Goal: Communication & Community: Ask a question

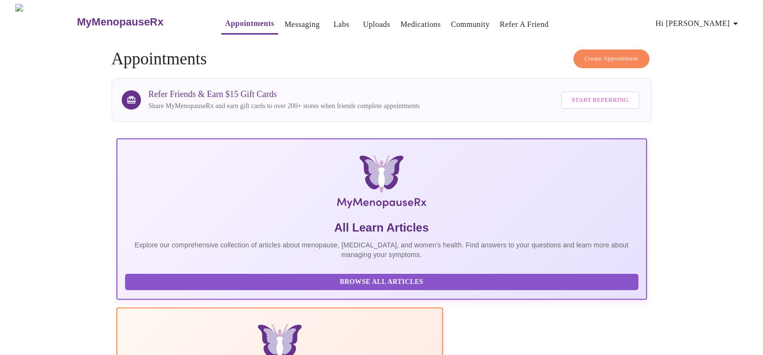
scroll to position [278, 0]
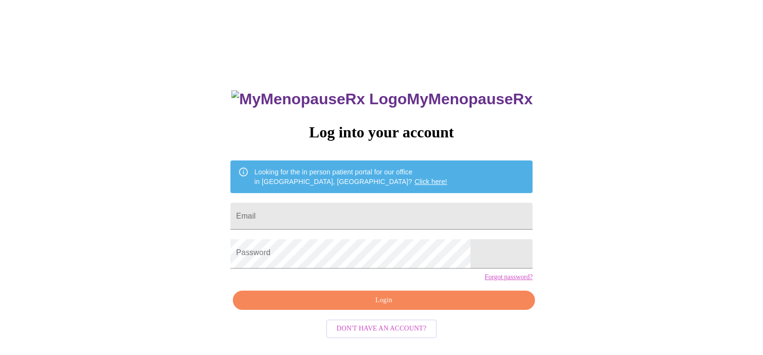
scroll to position [22, 0]
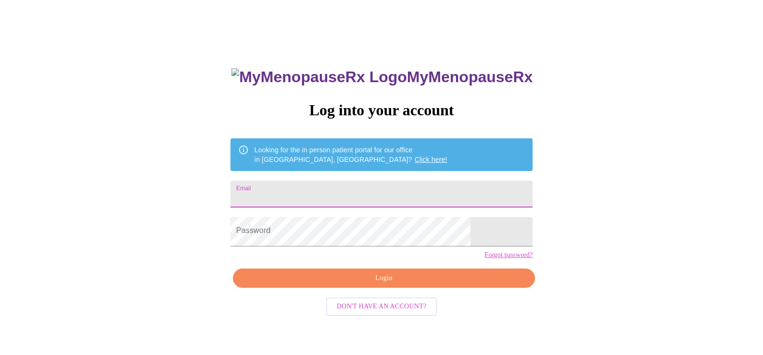
click at [363, 198] on input "Email" at bounding box center [381, 194] width 302 height 27
type input "ferruzzasx4@yahoo.com"
click at [385, 285] on span "Login" at bounding box center [384, 279] width 280 height 12
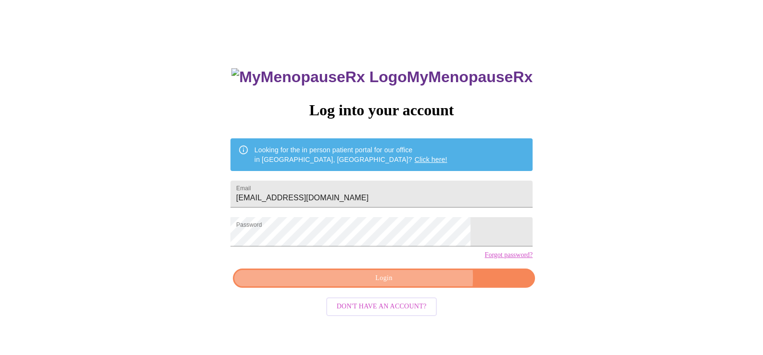
click at [381, 285] on span "Login" at bounding box center [384, 279] width 280 height 12
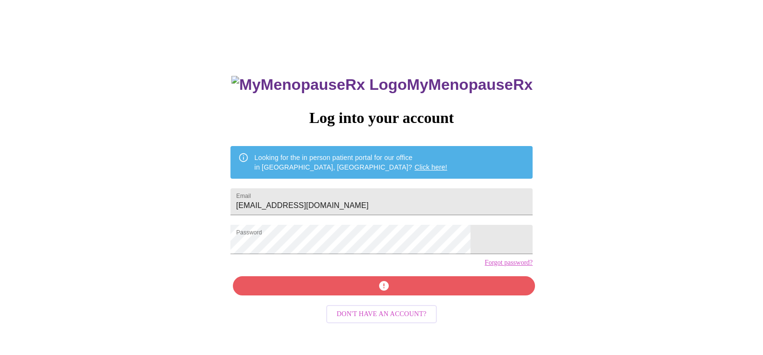
scroll to position [22, 0]
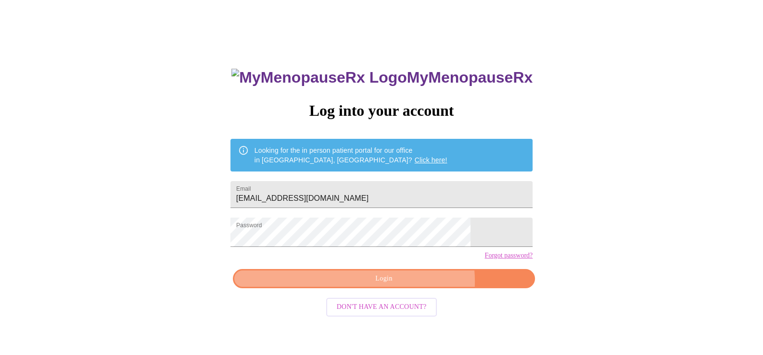
click at [385, 285] on span "Login" at bounding box center [384, 279] width 280 height 12
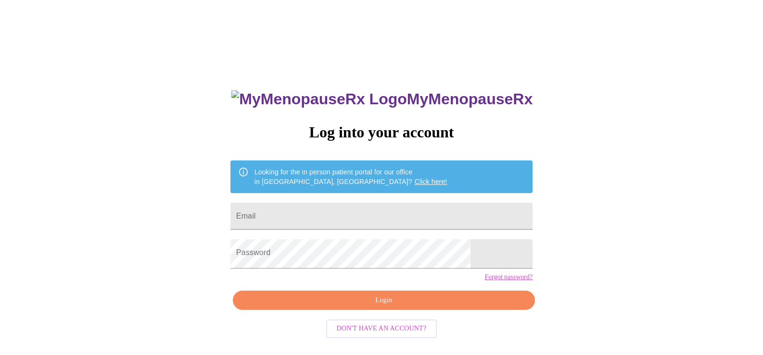
scroll to position [22, 0]
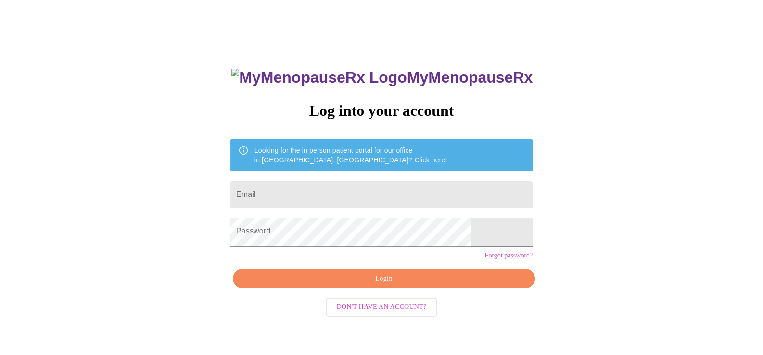
click at [278, 192] on input "Email" at bounding box center [381, 194] width 302 height 27
type input "ferruzzasx4@yahoo.com"
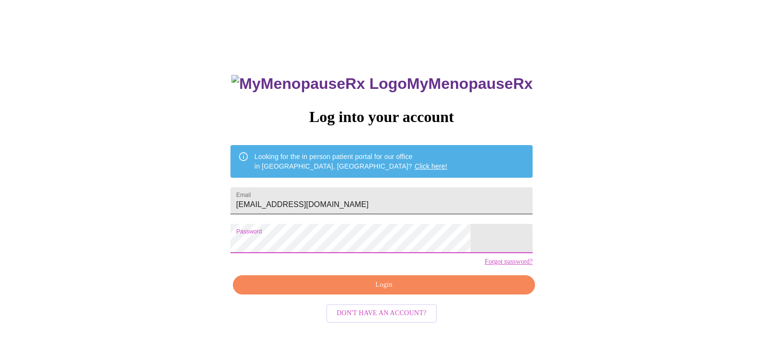
scroll to position [22, 0]
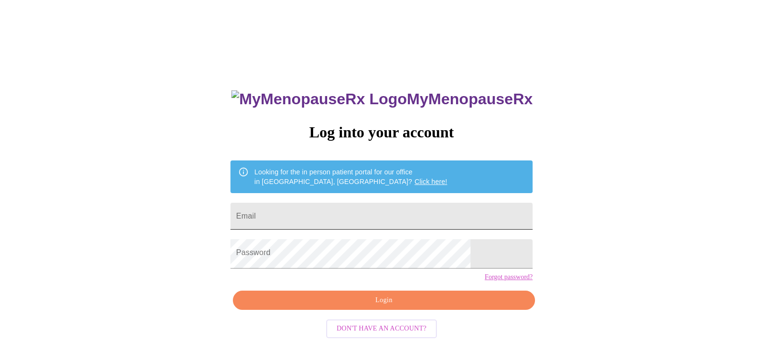
click at [317, 223] on input "Email" at bounding box center [381, 216] width 302 height 27
type input "[EMAIL_ADDRESS][DOMAIN_NAME]"
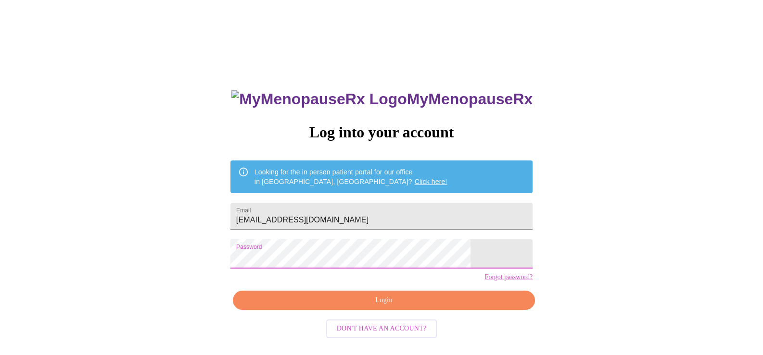
click at [484, 281] on link "Forgot password?" at bounding box center [508, 278] width 48 height 8
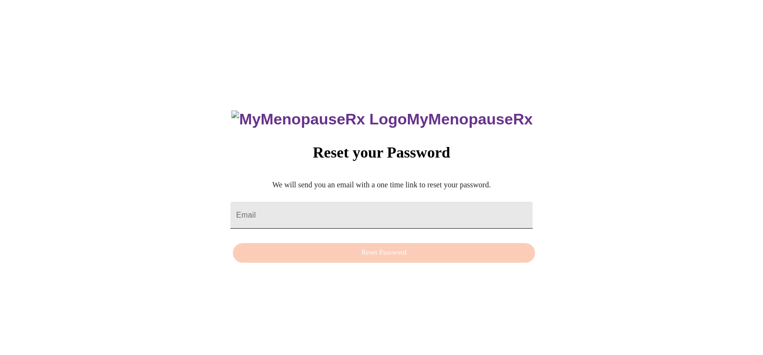
click at [273, 214] on input "Email" at bounding box center [381, 215] width 302 height 27
type input "[EMAIL_ADDRESS][DOMAIN_NAME]"
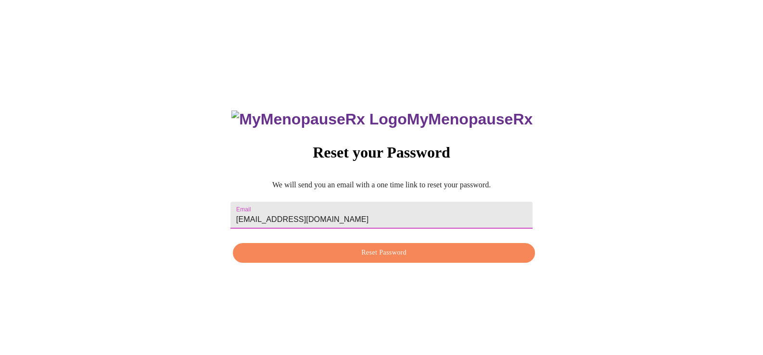
click at [377, 259] on span "Reset Password" at bounding box center [384, 253] width 280 height 12
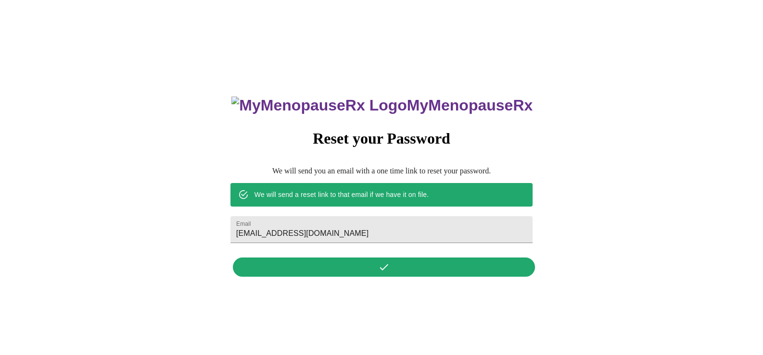
click at [382, 272] on div "MyMenopauseRx Reset your Password We will send you an email with a one time lin…" at bounding box center [381, 181] width 321 height 200
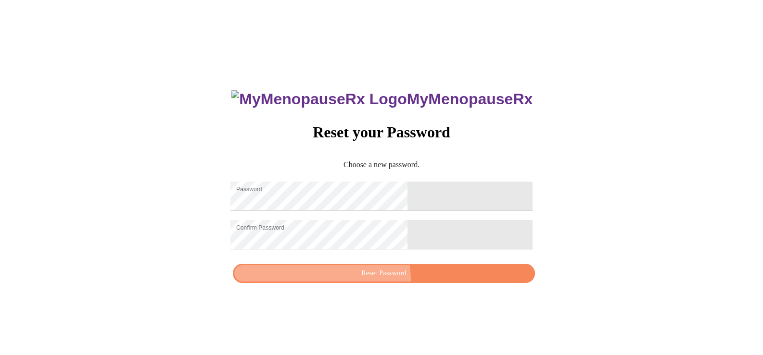
click at [377, 280] on span "Reset Password" at bounding box center [384, 274] width 280 height 12
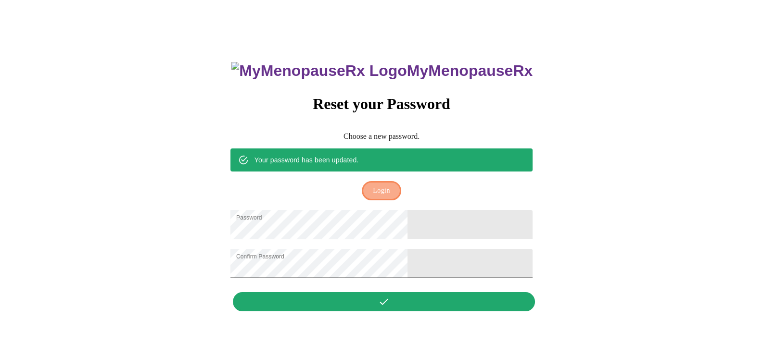
click at [382, 185] on span "Login" at bounding box center [381, 191] width 17 height 12
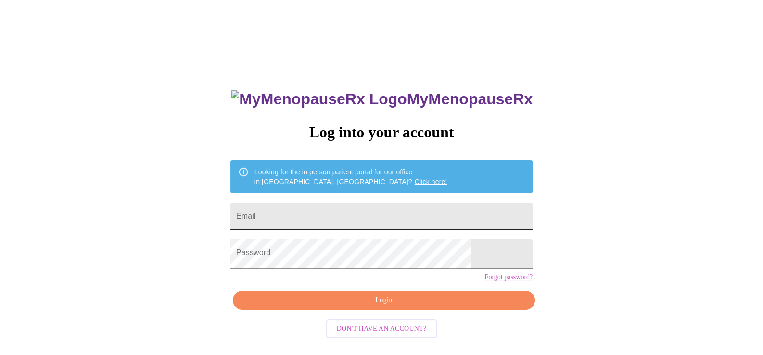
click at [288, 230] on input "Email" at bounding box center [381, 216] width 302 height 27
type input "[EMAIL_ADDRESS][DOMAIN_NAME]"
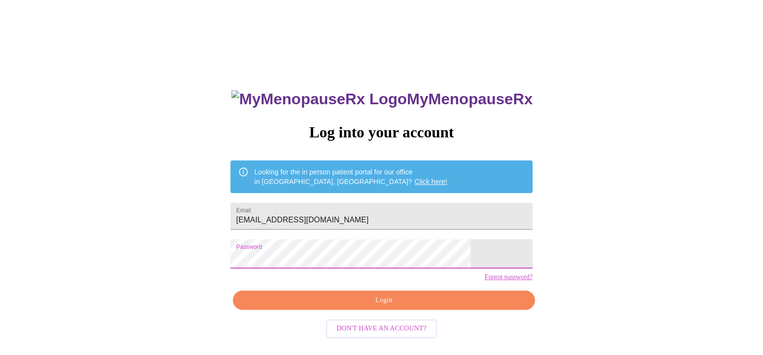
click at [391, 307] on span "Login" at bounding box center [384, 301] width 280 height 12
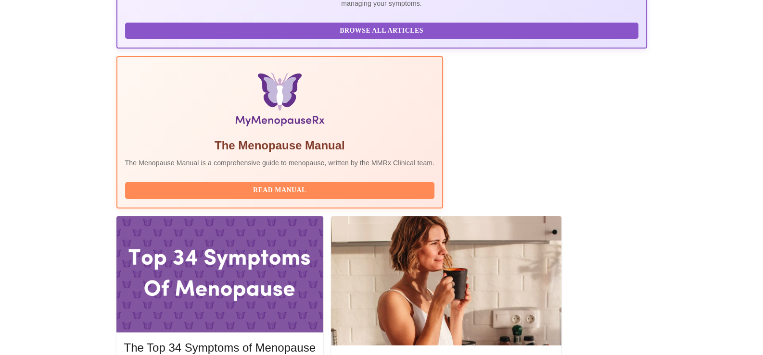
scroll to position [278, 0]
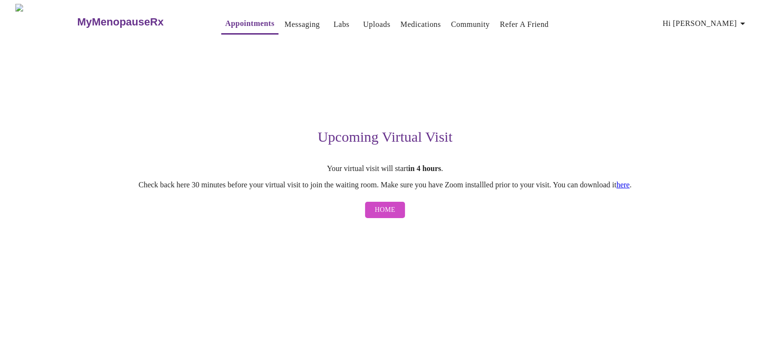
click at [285, 21] on link "Messaging" at bounding box center [302, 24] width 35 height 13
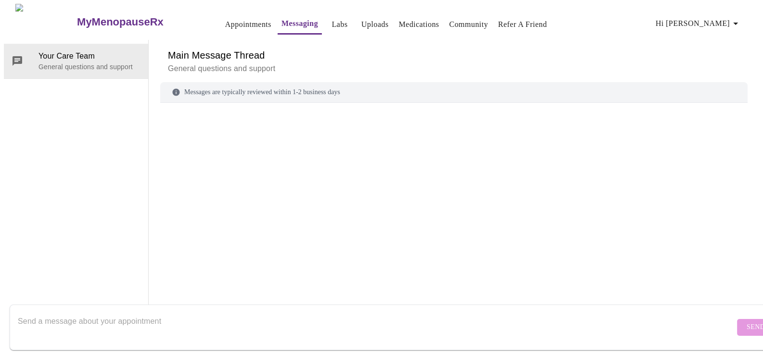
click at [225, 20] on link "Appointments" at bounding box center [248, 24] width 46 height 13
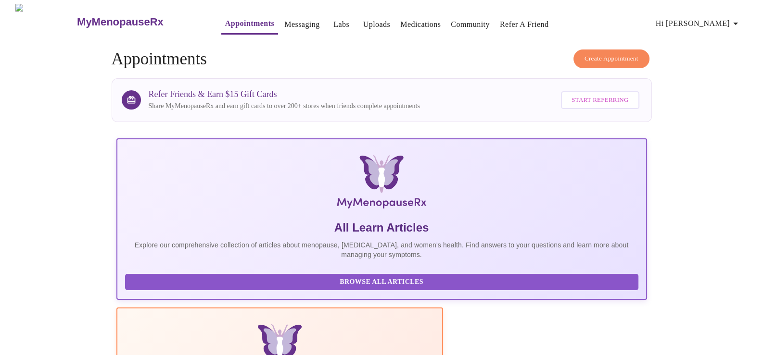
click at [727, 18] on span "Hi Kathleen" at bounding box center [699, 23] width 86 height 13
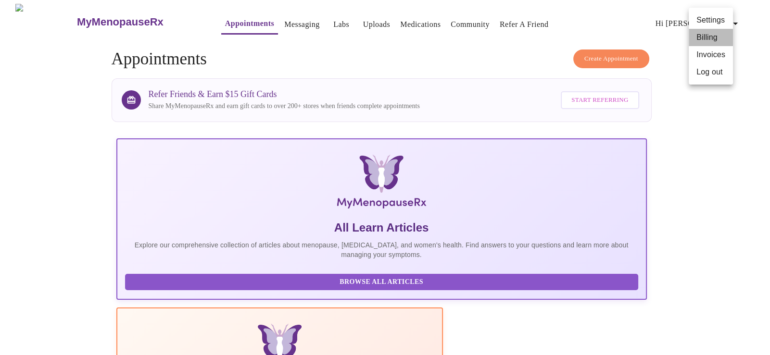
click at [708, 40] on li "Billing" at bounding box center [711, 37] width 44 height 17
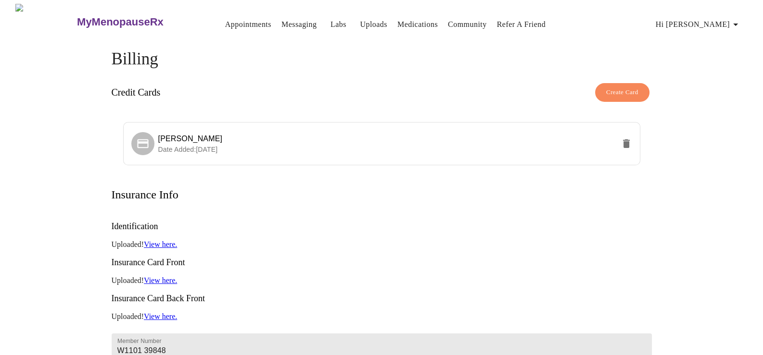
click at [722, 20] on span "Hi Kathleen" at bounding box center [699, 24] width 86 height 13
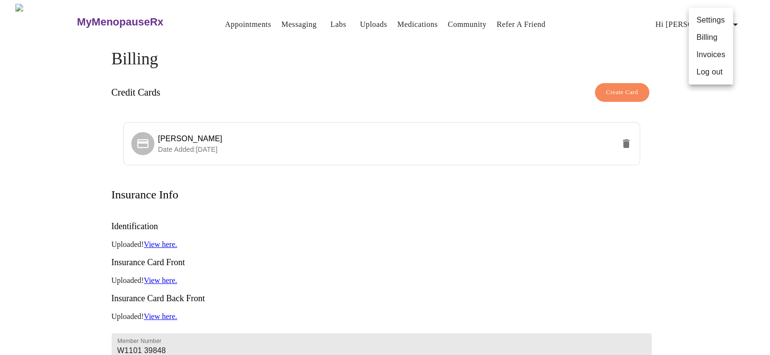
click at [717, 63] on li "Invoices" at bounding box center [711, 54] width 44 height 17
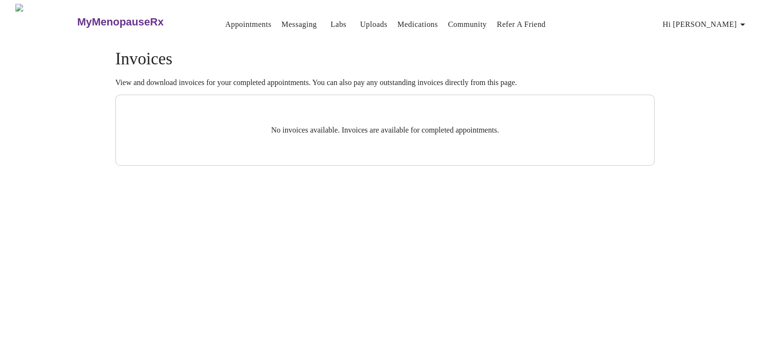
click at [481, 20] on link "Community" at bounding box center [467, 24] width 39 height 13
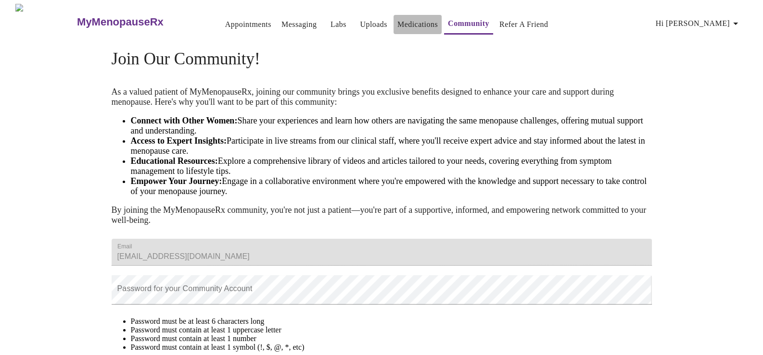
click at [410, 21] on link "Medications" at bounding box center [417, 24] width 40 height 13
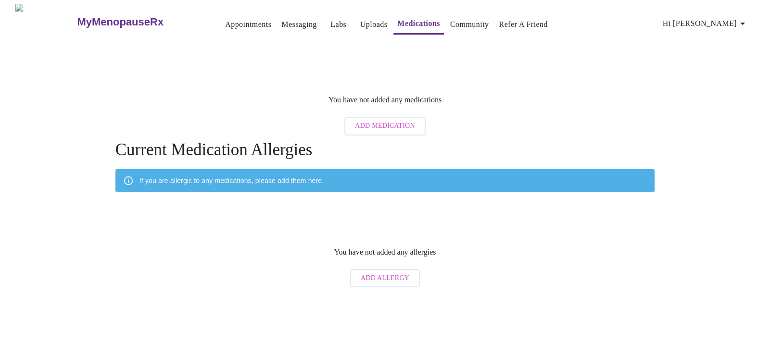
click at [330, 19] on link "Labs" at bounding box center [338, 24] width 16 height 13
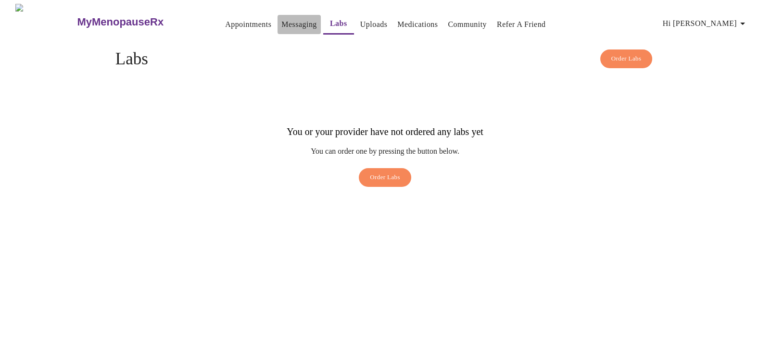
click at [281, 20] on link "Messaging" at bounding box center [298, 24] width 35 height 13
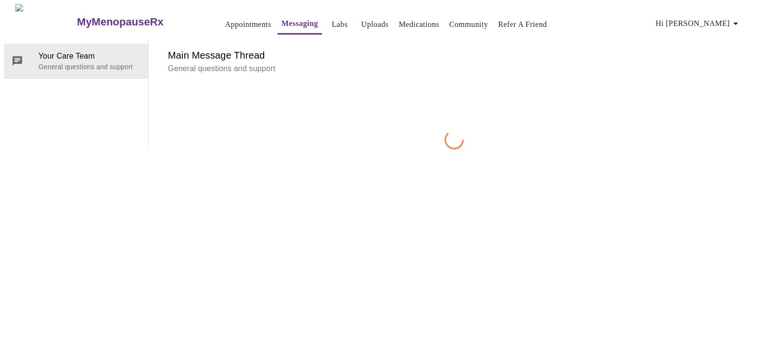
scroll to position [36, 0]
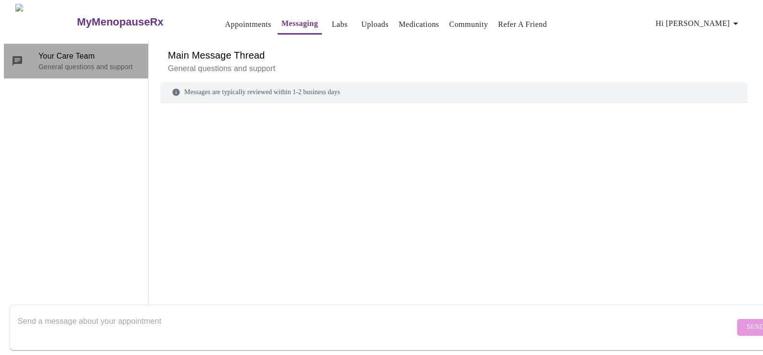
click at [73, 62] on p "General questions and support" at bounding box center [89, 67] width 102 height 10
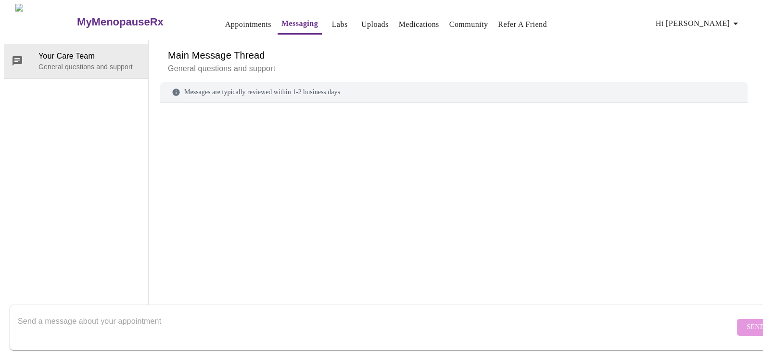
scroll to position [0, 0]
click at [97, 16] on h3 "MyMenopauseRx" at bounding box center [120, 22] width 87 height 13
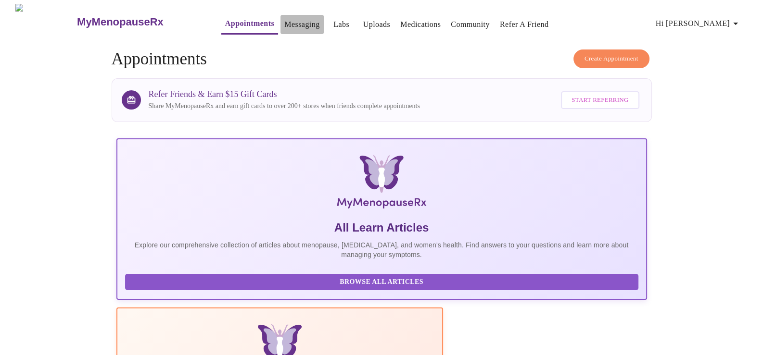
click at [292, 22] on link "Messaging" at bounding box center [301, 24] width 35 height 13
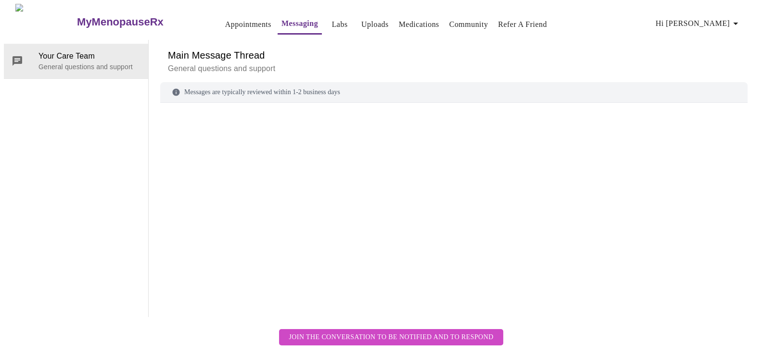
scroll to position [36, 0]
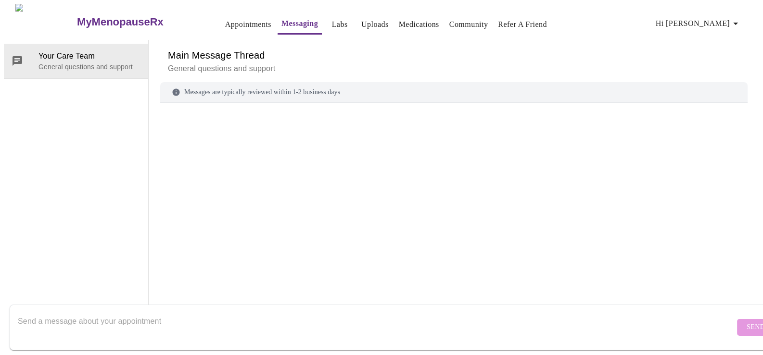
click at [41, 312] on textarea "Send a message about your appointment" at bounding box center [376, 327] width 717 height 31
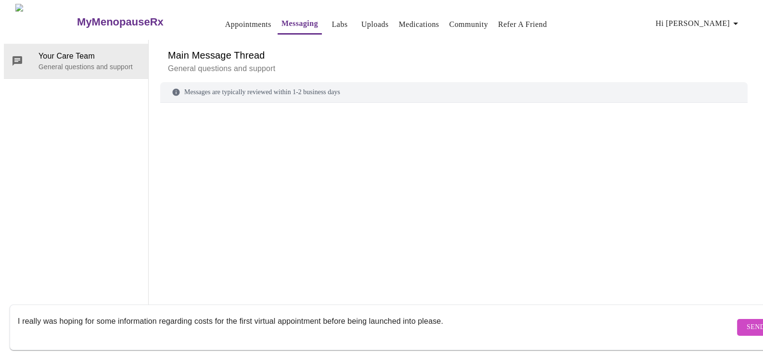
type textarea "I really was hoping for some information regarding costs for the first virtual …"
click at [747, 322] on span "Send" at bounding box center [756, 328] width 18 height 12
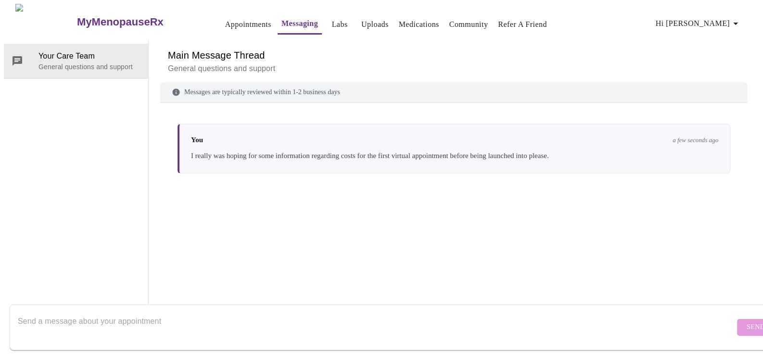
scroll to position [0, 0]
click at [225, 22] on link "Appointments" at bounding box center [248, 24] width 46 height 13
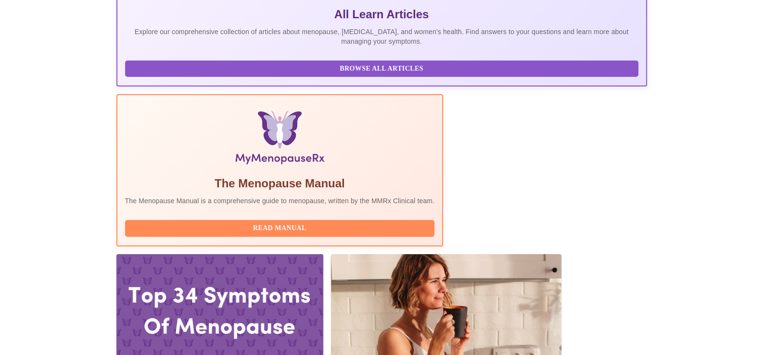
scroll to position [278, 0]
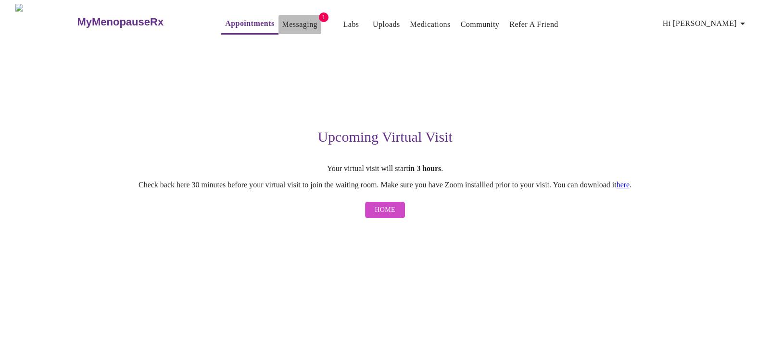
click at [285, 19] on link "Messaging" at bounding box center [299, 24] width 35 height 13
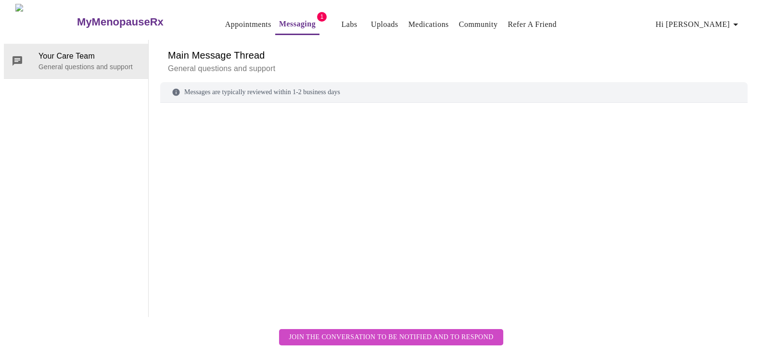
scroll to position [36, 0]
